Goal: Entertainment & Leisure: Consume media (video, audio)

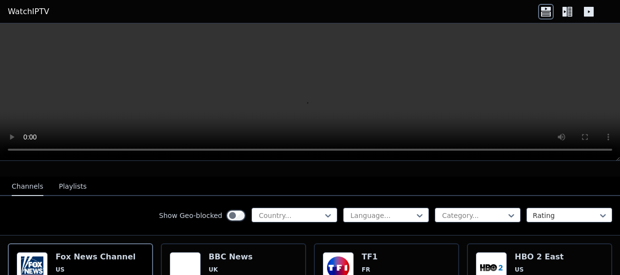
scroll to position [97, 0]
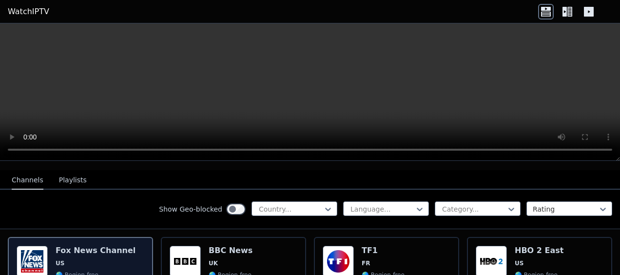
click at [77, 246] on h6 "Fox News Channel" at bounding box center [96, 251] width 80 height 10
click at [76, 259] on span "US" at bounding box center [96, 263] width 80 height 8
click at [70, 246] on h6 "Fox News Channel" at bounding box center [96, 251] width 80 height 10
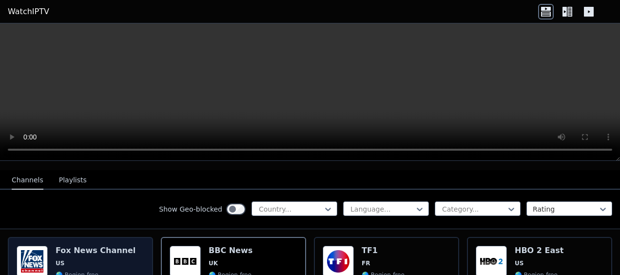
click at [87, 271] on span "🌎 Region-free" at bounding box center [77, 275] width 43 height 8
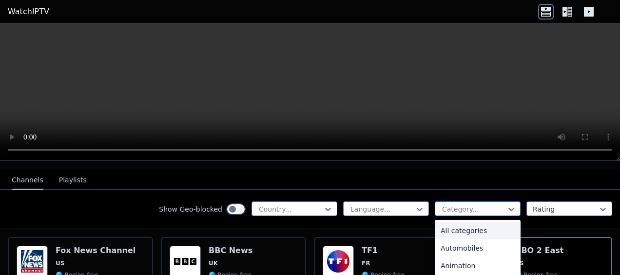
click at [506, 207] on div at bounding box center [511, 209] width 10 height 15
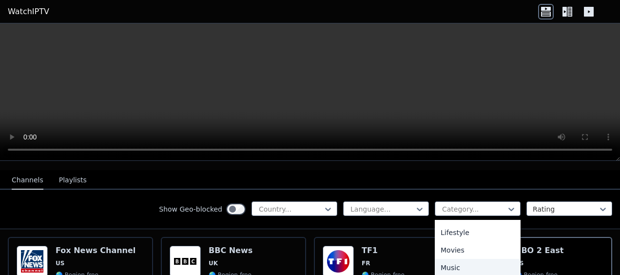
click at [453, 260] on div "Music" at bounding box center [478, 268] width 86 height 18
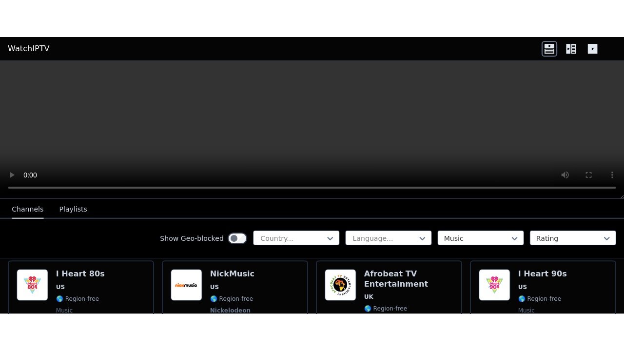
scroll to position [97, 0]
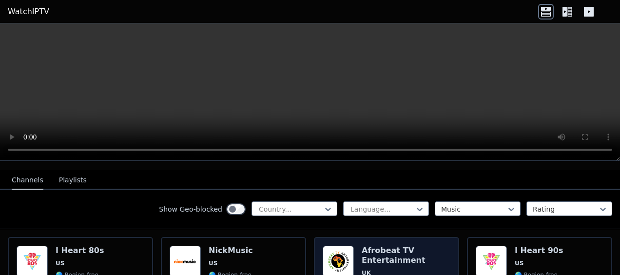
click at [387, 252] on h6 "Afrobeat TV Entertainment" at bounding box center [406, 255] width 89 height 19
